Goal: Information Seeking & Learning: Find specific fact

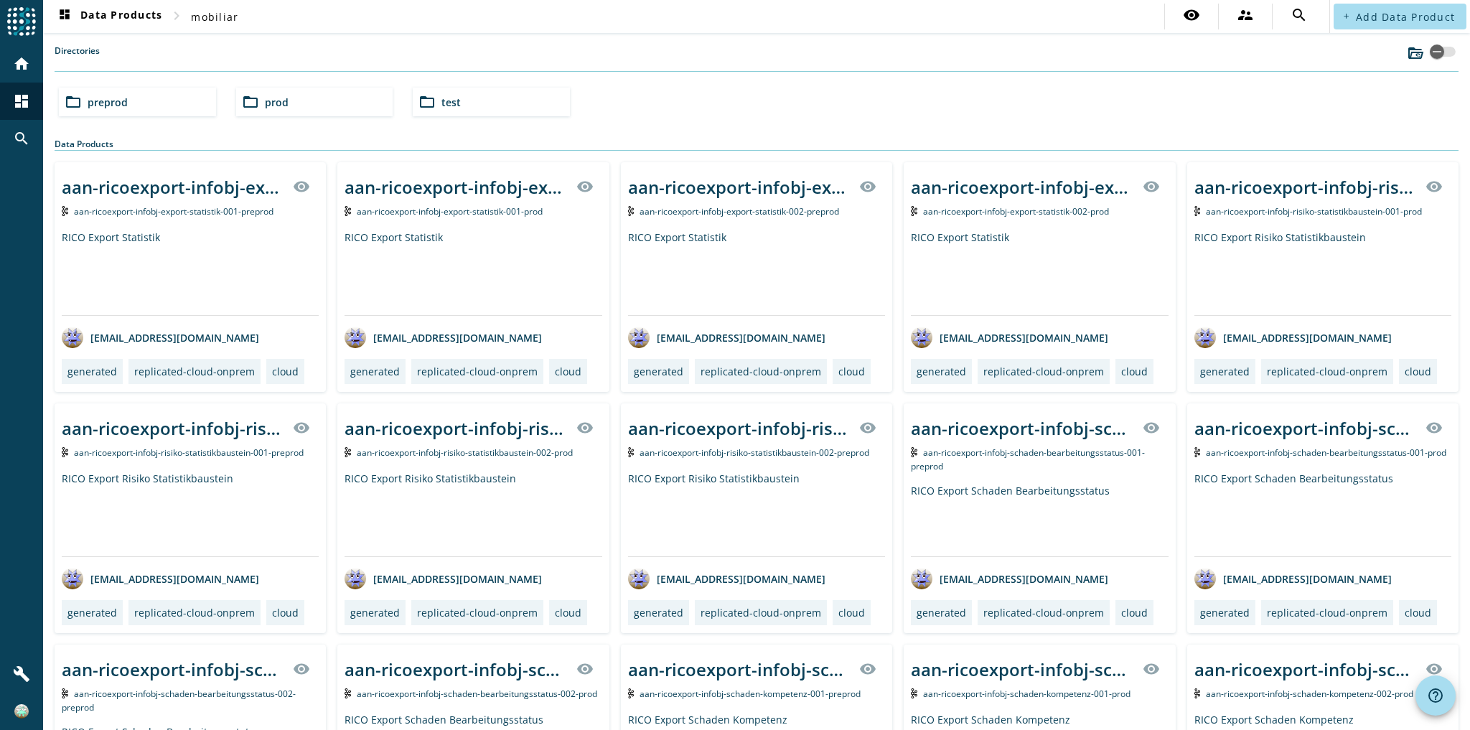
drag, startPoint x: 0, startPoint y: 0, endPoint x: 34, endPoint y: 57, distance: 67.0
click at [42, 55] on div "home" at bounding box center [21, 63] width 43 height 37
click at [20, 34] on img at bounding box center [21, 21] width 29 height 29
click at [24, 70] on mat-icon "home" at bounding box center [21, 63] width 17 height 17
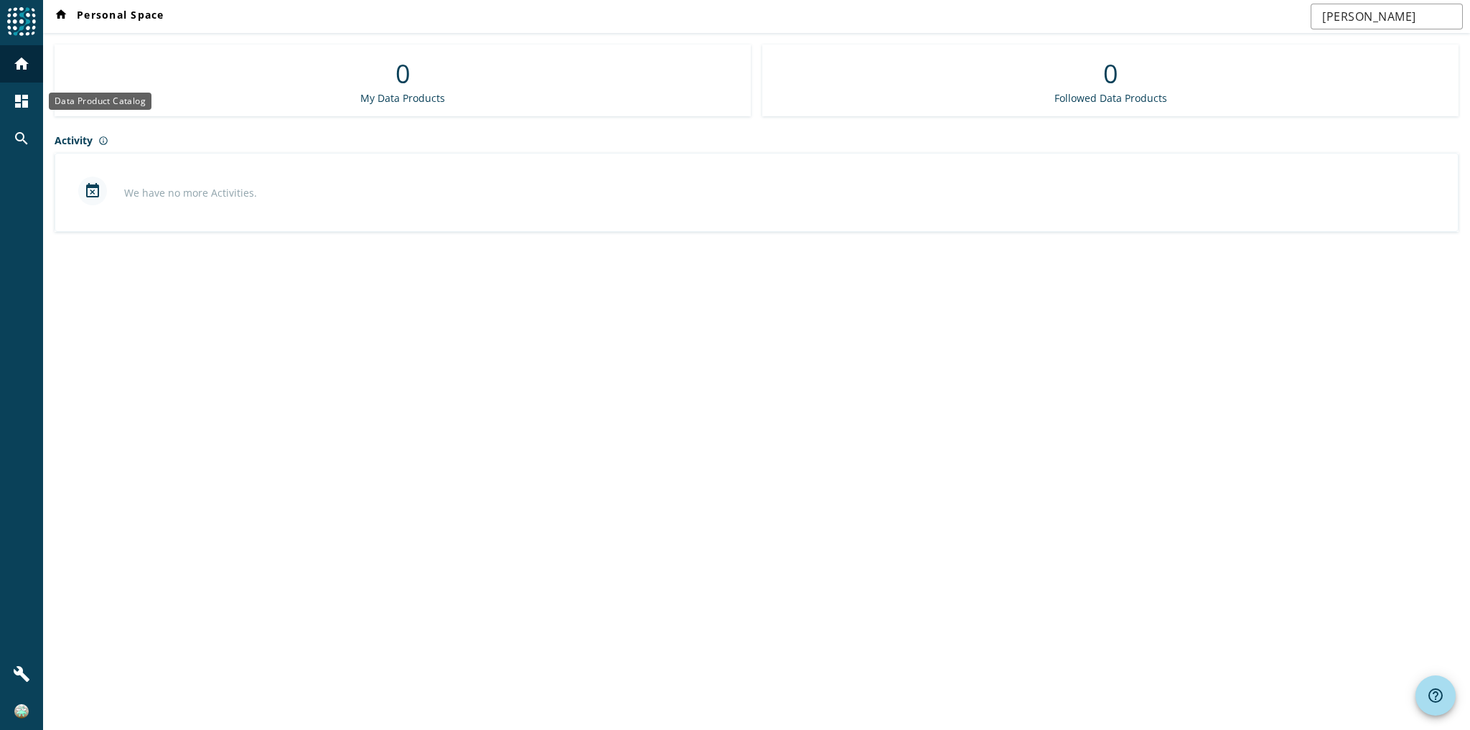
click at [21, 104] on mat-icon "dashboard" at bounding box center [21, 101] width 17 height 17
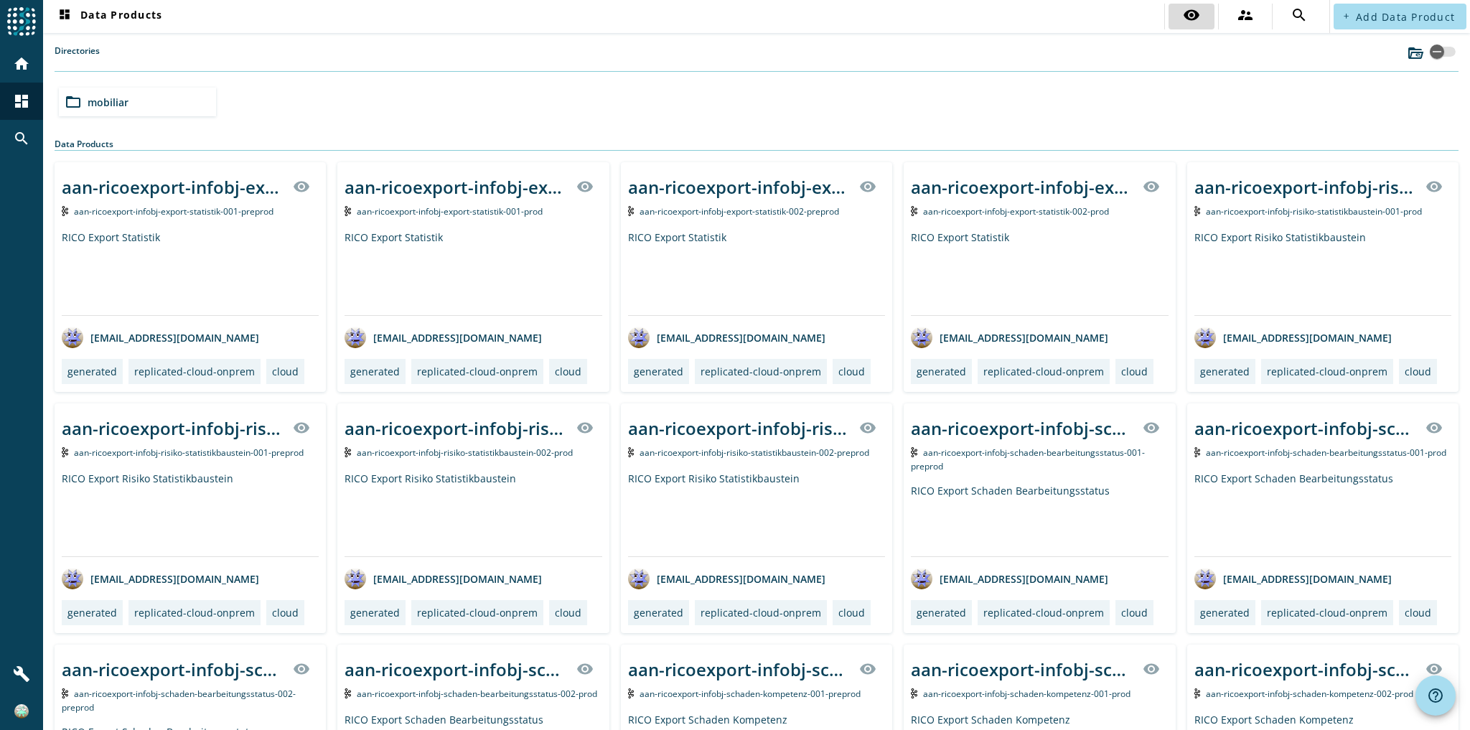
click at [1199, 24] on span at bounding box center [1191, 16] width 46 height 34
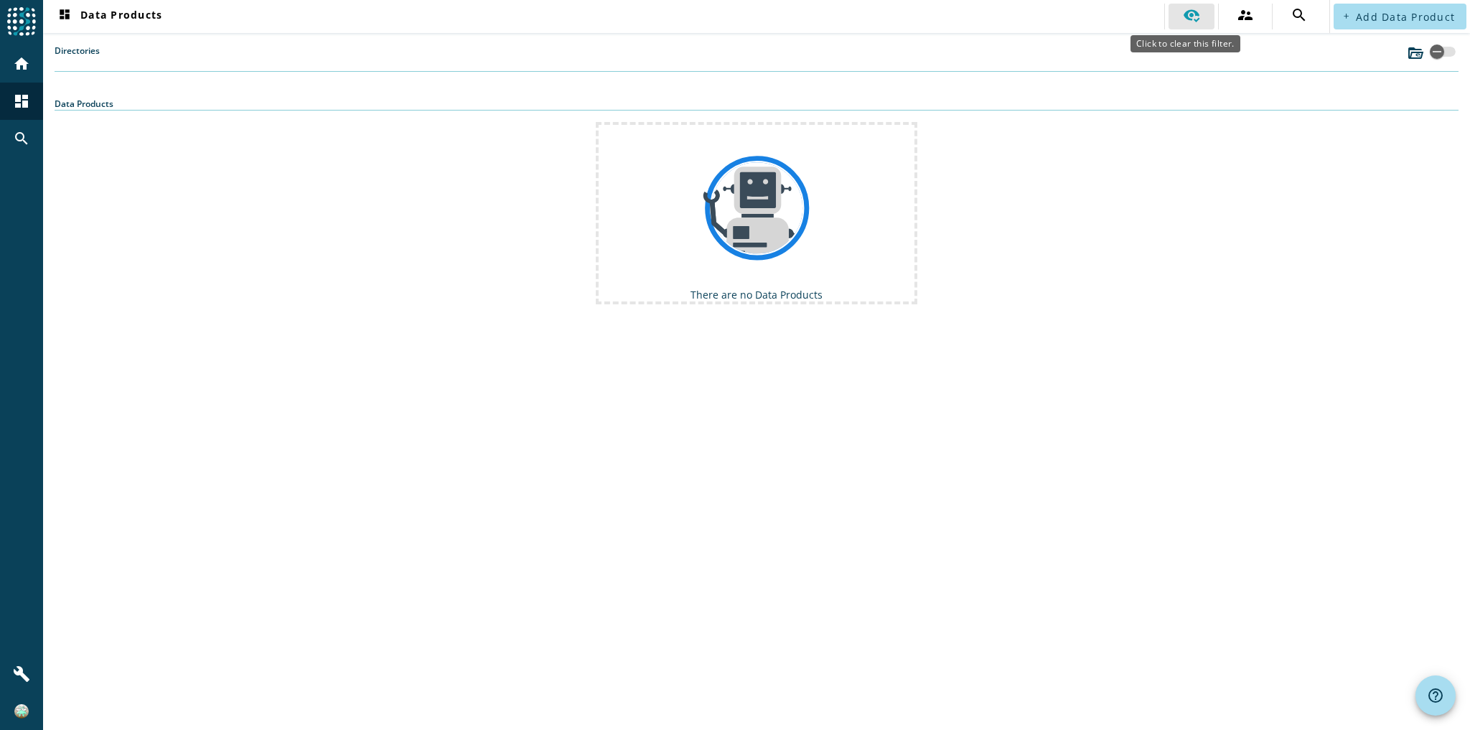
click at [1199, 24] on div at bounding box center [1191, 16] width 17 height 20
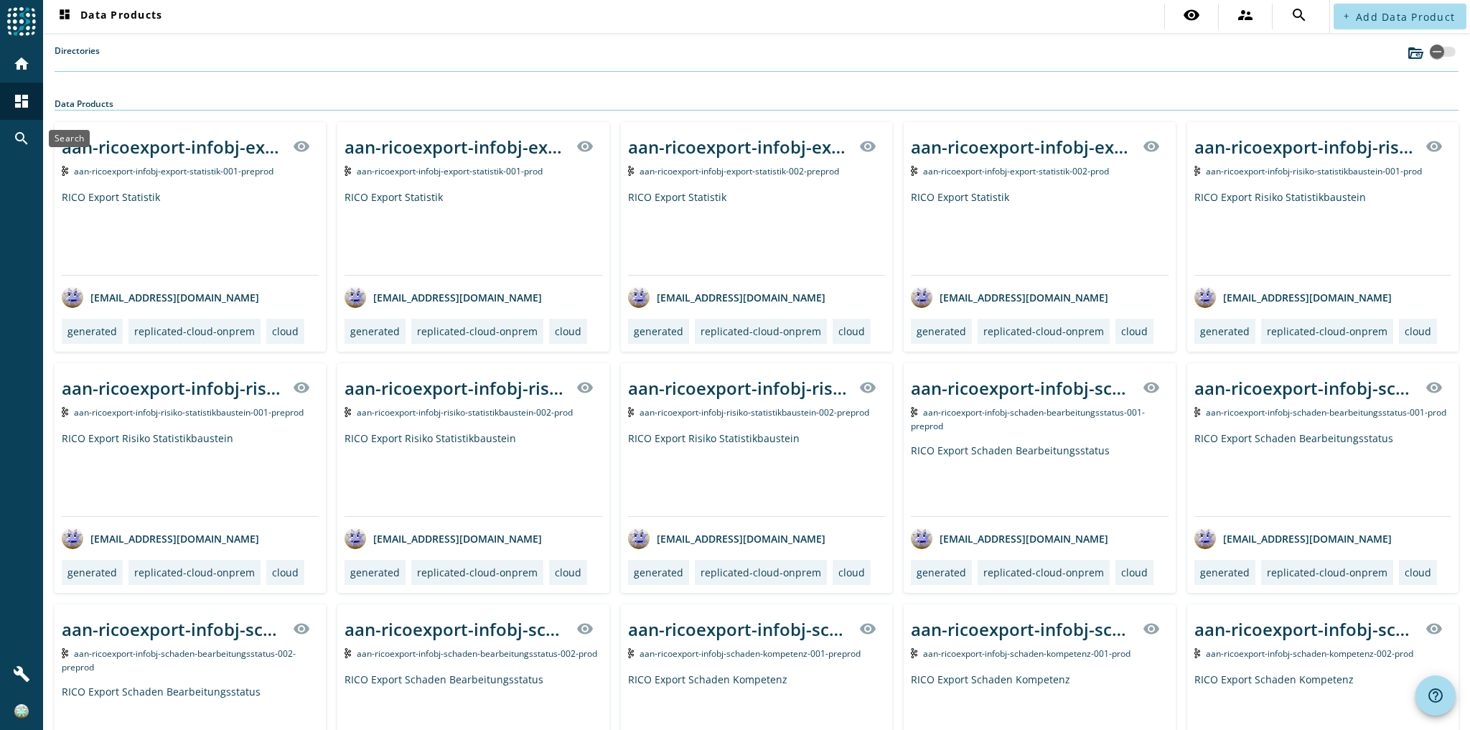
click at [16, 126] on div "search" at bounding box center [21, 138] width 37 height 37
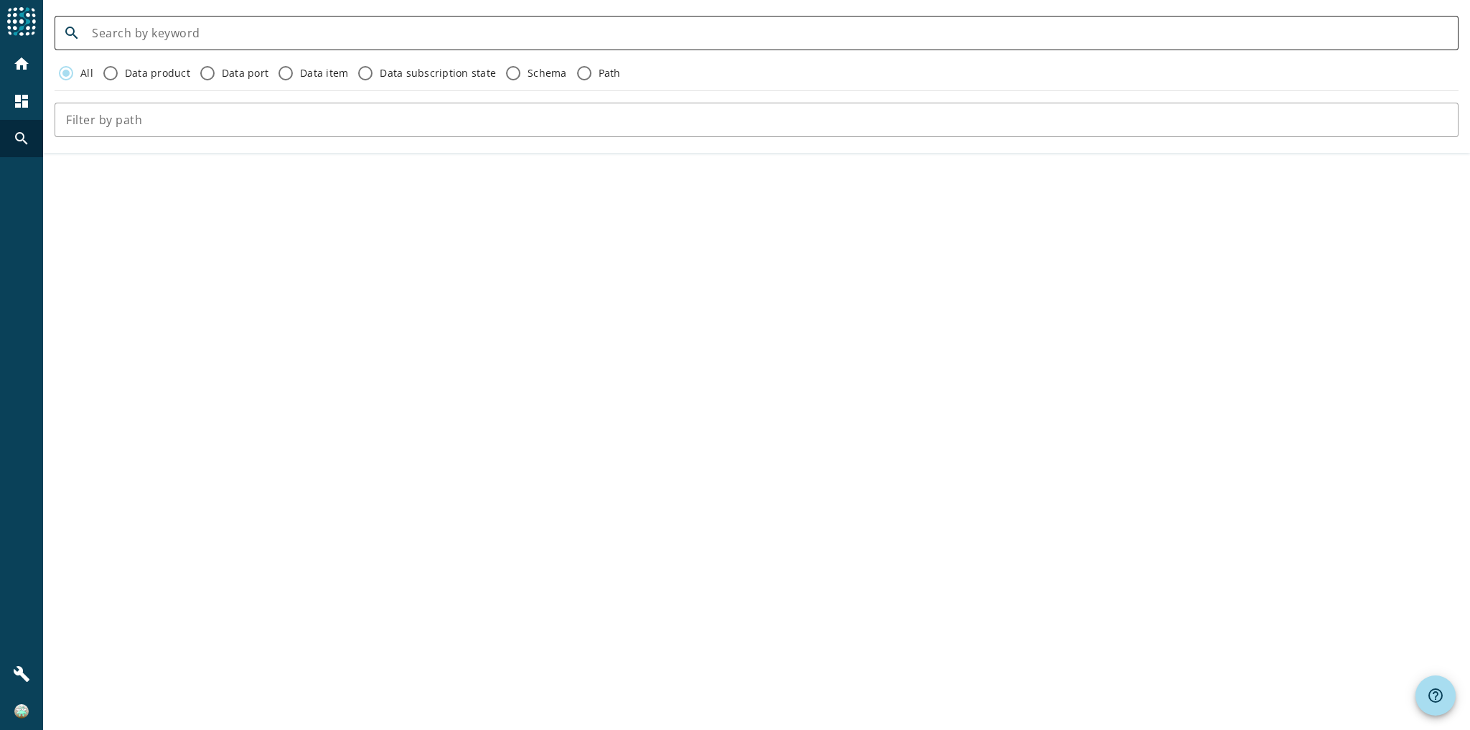
click at [116, 42] on div at bounding box center [769, 33] width 1355 height 34
click at [126, 33] on input at bounding box center [769, 32] width 1355 height 17
type input "kis-uid-service"
click at [126, 33] on input "kis-uid-service" at bounding box center [769, 32] width 1355 height 17
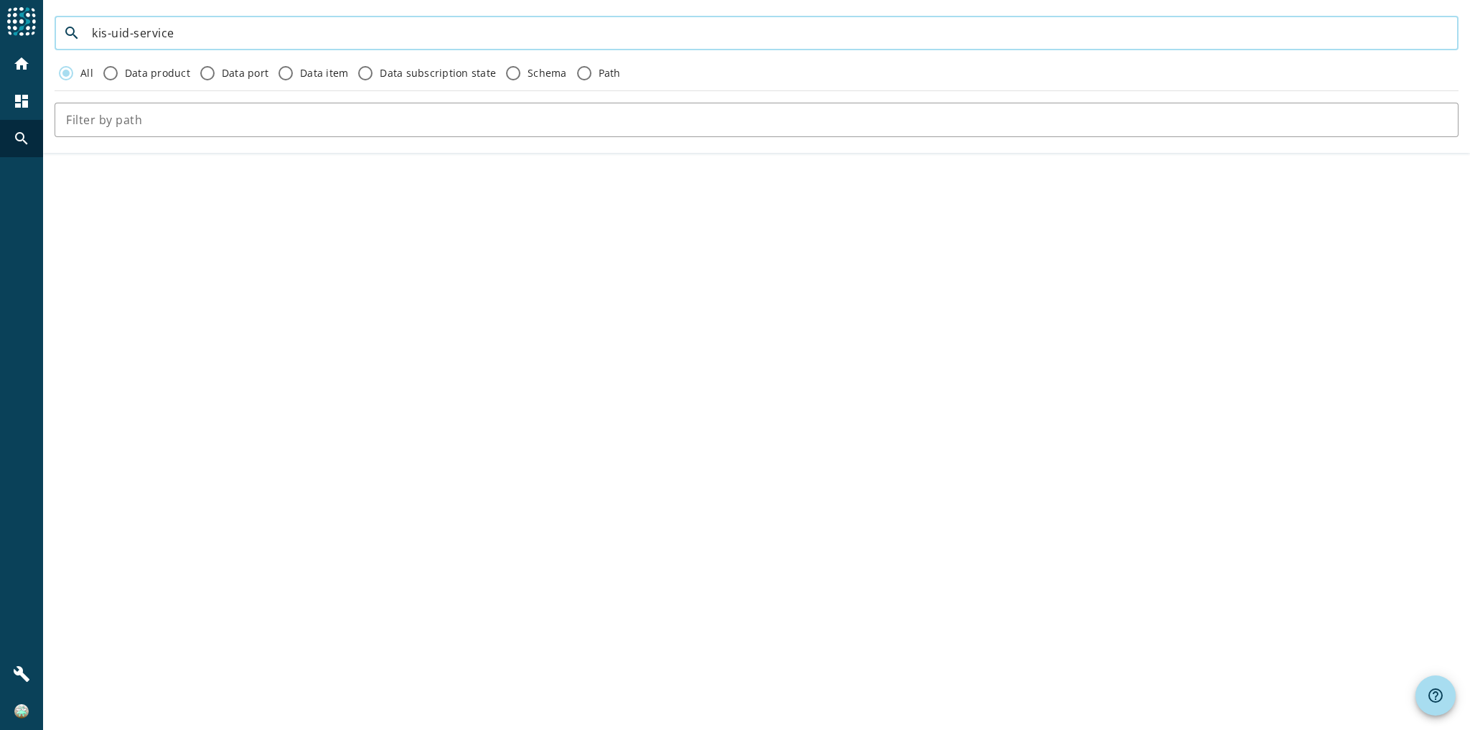
click at [126, 33] on input "kis-uid-service" at bounding box center [769, 32] width 1355 height 17
click at [16, 97] on mat-icon "dashboard" at bounding box center [21, 101] width 17 height 17
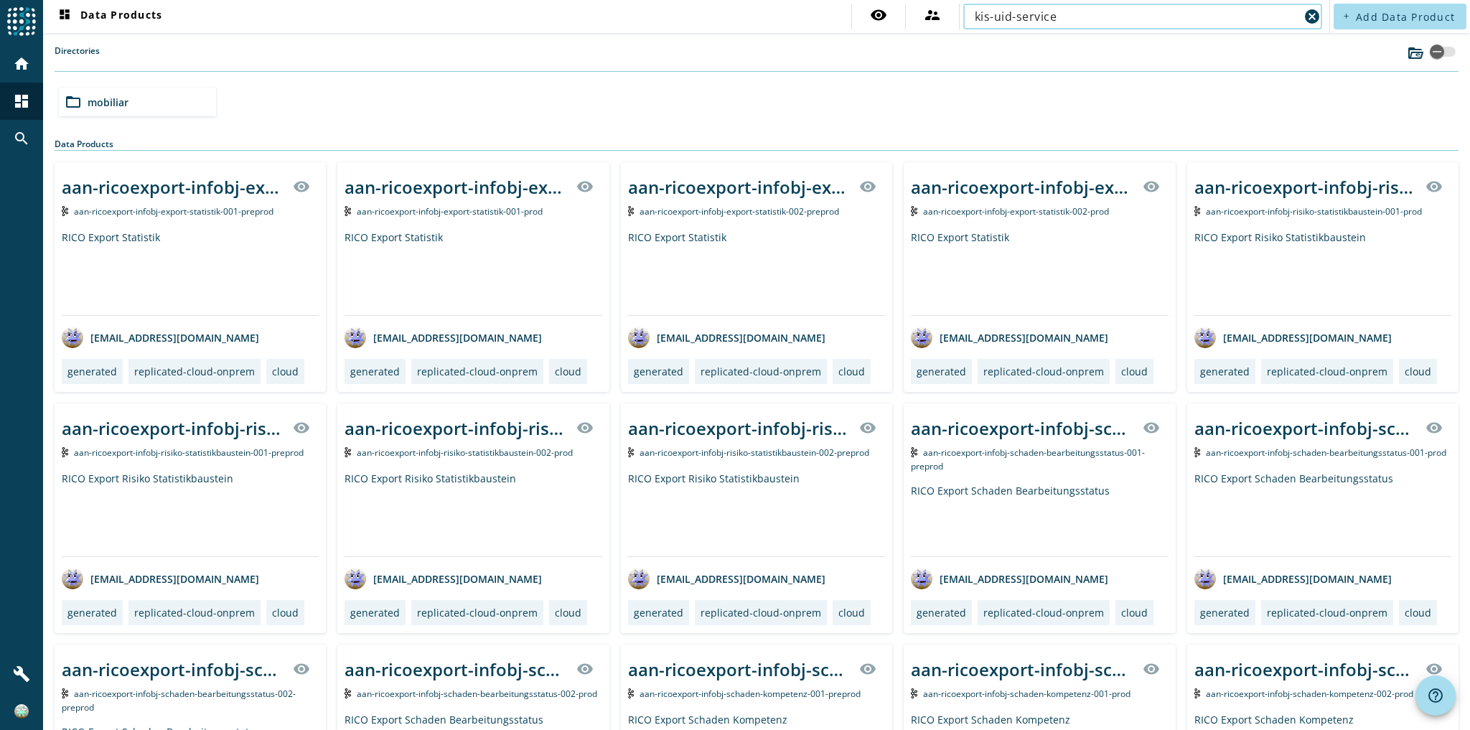
type input "kis-uid-service"
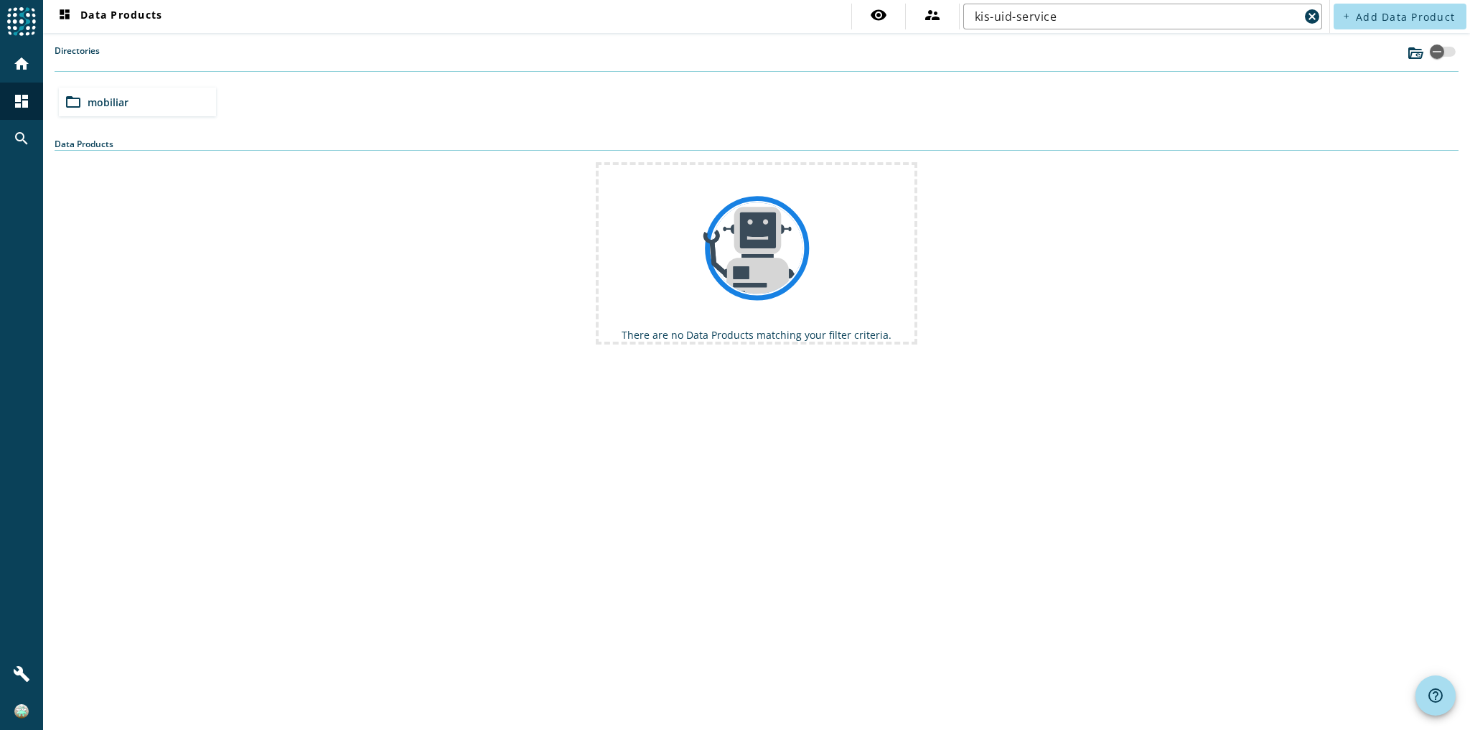
click at [116, 107] on span "mobiliar" at bounding box center [108, 102] width 41 height 14
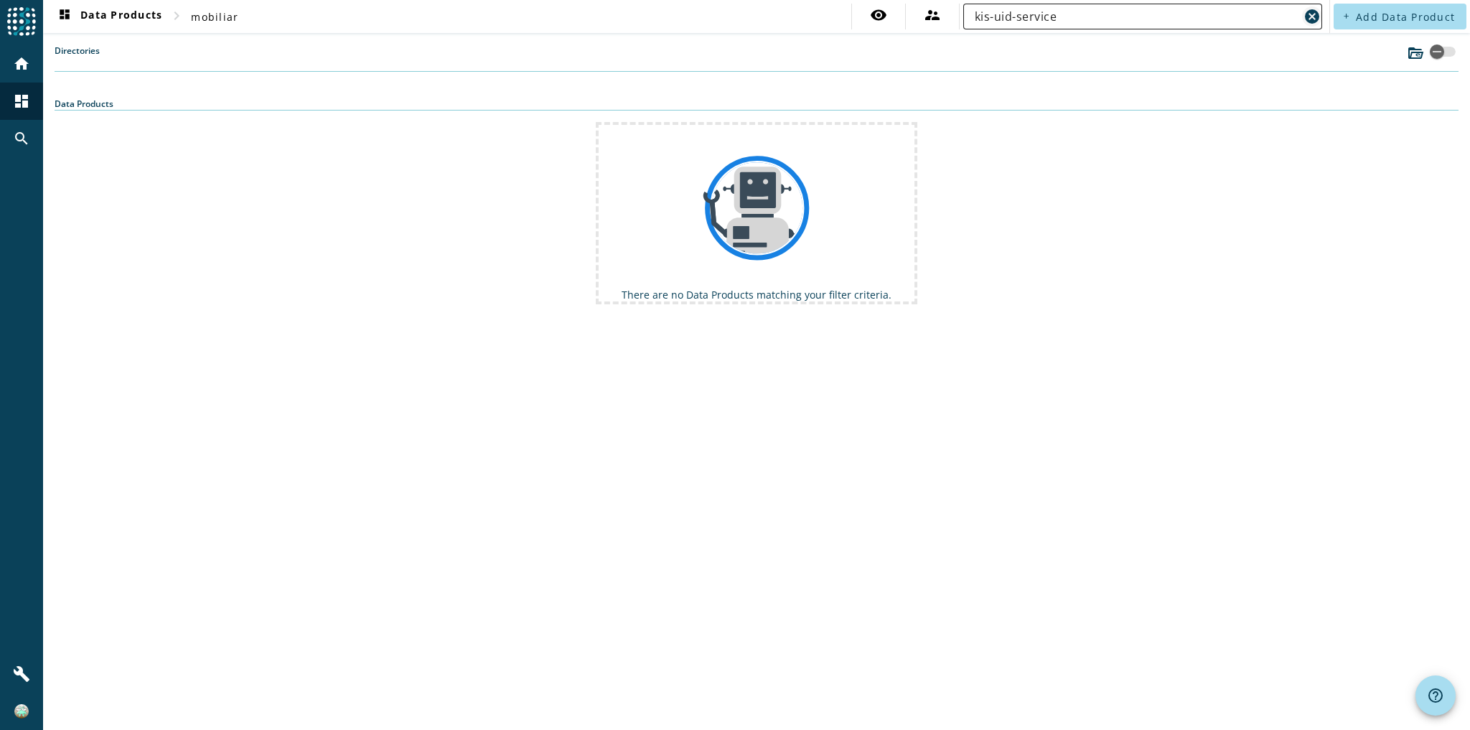
click at [1315, 15] on mat-icon "cancel" at bounding box center [1311, 16] width 17 height 17
